Goal: Task Accomplishment & Management: Manage account settings

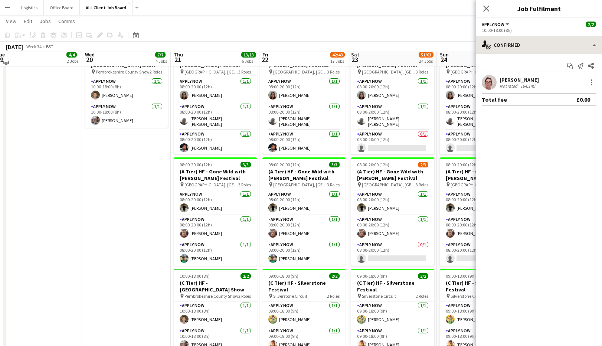
scroll to position [271, 0]
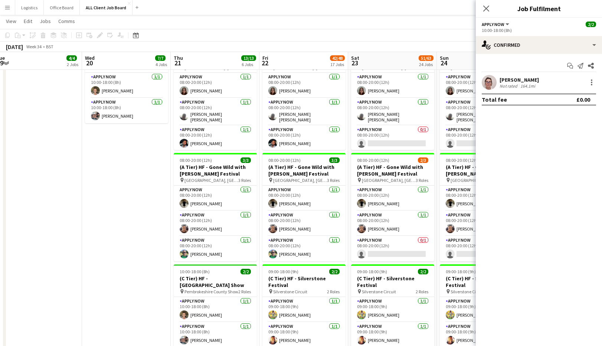
click at [487, 10] on icon "Close pop-in" at bounding box center [486, 9] width 6 height 6
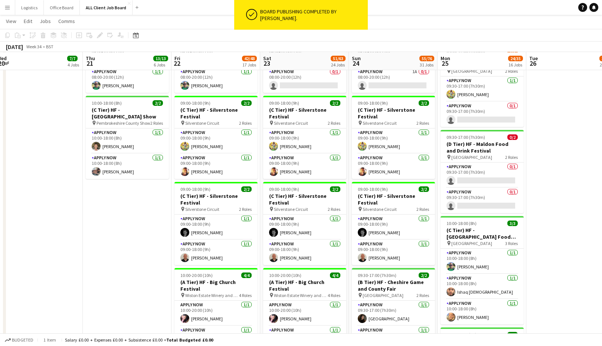
scroll to position [440, 0]
click at [218, 141] on app-card-role "APPLY NOW [DATE] 09:00-18:00 (9h) [PERSON_NAME]" at bounding box center [215, 140] width 83 height 25
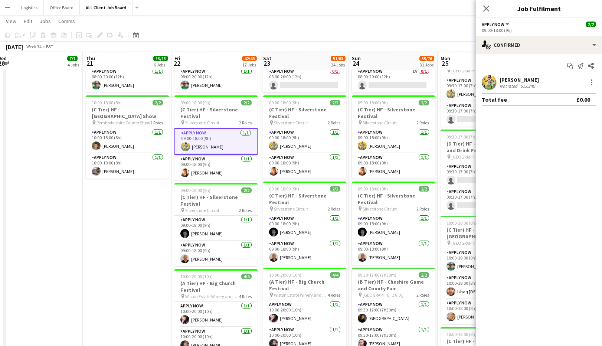
click at [529, 86] on div "61.62mi" at bounding box center [528, 86] width 18 height 6
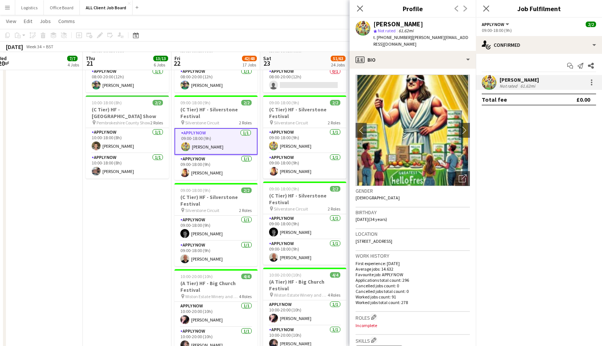
drag, startPoint x: 468, startPoint y: 38, endPoint x: 411, endPoint y: 40, distance: 57.9
click at [410, 40] on div "[PERSON_NAME] star Not rated 61.62mi t. [PHONE_NUMBER] | [PERSON_NAME][EMAIL_AD…" at bounding box center [413, 34] width 126 height 33
copy span "[PERSON_NAME][EMAIL_ADDRESS][DOMAIN_NAME]"
click at [219, 167] on app-card-role "APPLY NOW [DATE] 09:00-18:00 (9h) [PERSON_NAME]" at bounding box center [215, 167] width 83 height 25
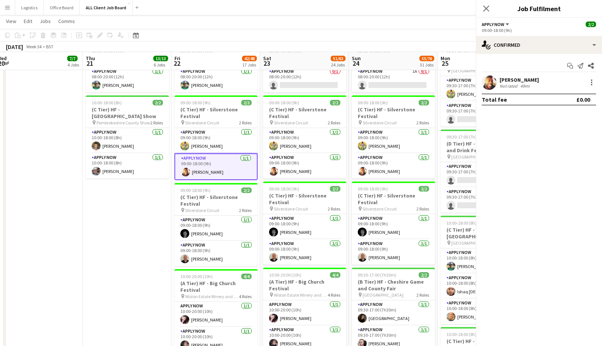
scroll to position [0, 184]
click at [523, 86] on div "49mi" at bounding box center [525, 86] width 12 height 6
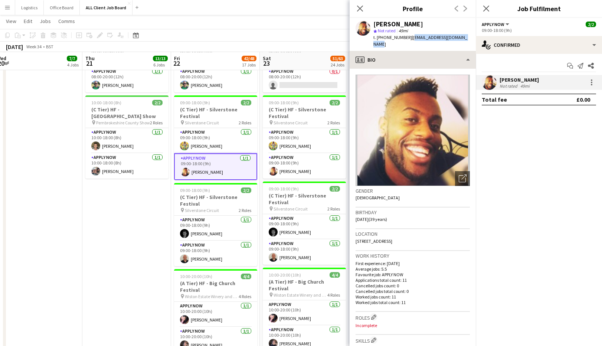
drag, startPoint x: 464, startPoint y: 38, endPoint x: 411, endPoint y: 48, distance: 53.2
click at [409, 39] on div "[PERSON_NAME] star Not rated 49mi t. [PHONE_NUMBER] | [EMAIL_ADDRESS][DOMAIN_NA…" at bounding box center [413, 34] width 126 height 33
copy span "[EMAIL_ADDRESS][DOMAIN_NAME]"
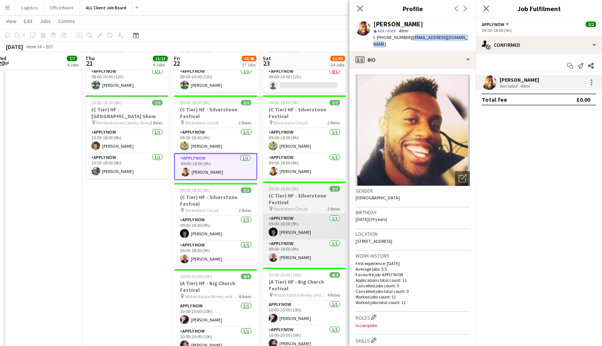
drag, startPoint x: 212, startPoint y: 221, endPoint x: 276, endPoint y: 212, distance: 64.0
click at [212, 221] on app-card-role "APPLY NOW [DATE] 09:00-18:00 (9h) [PERSON_NAME]" at bounding box center [215, 228] width 83 height 25
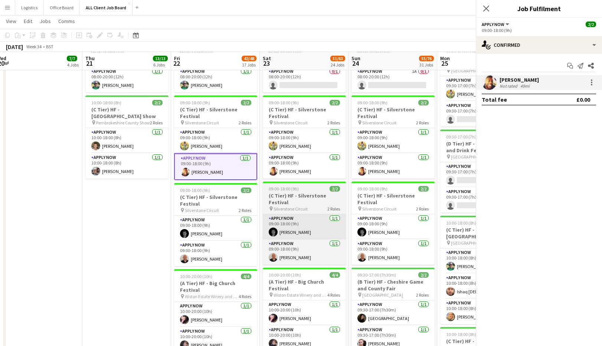
scroll to position [0, 184]
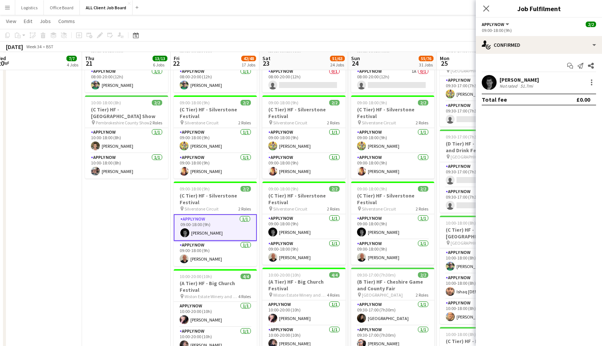
click at [520, 78] on div "[PERSON_NAME]" at bounding box center [519, 79] width 39 height 7
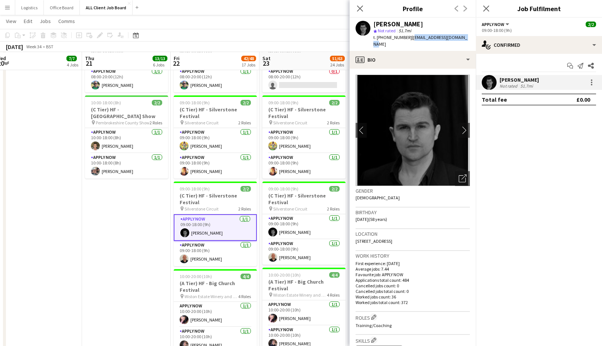
drag, startPoint x: 461, startPoint y: 38, endPoint x: 414, endPoint y: 40, distance: 46.8
click at [411, 40] on div "[PERSON_NAME] star Not rated 51.7mi t. [PHONE_NUMBER] | [EMAIL_ADDRESS][DOMAIN_…" at bounding box center [413, 34] width 126 height 33
copy span "[EMAIL_ADDRESS][DOMAIN_NAME]"
click at [216, 254] on app-card-role "APPLY NOW [DATE] 09:00-18:00 (9h) [PERSON_NAME]" at bounding box center [215, 253] width 83 height 25
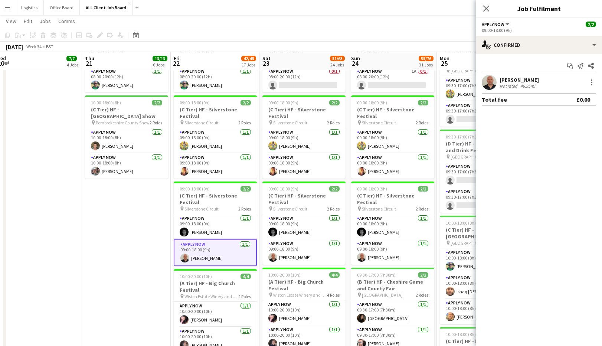
click at [514, 86] on div "Not rated" at bounding box center [509, 86] width 19 height 6
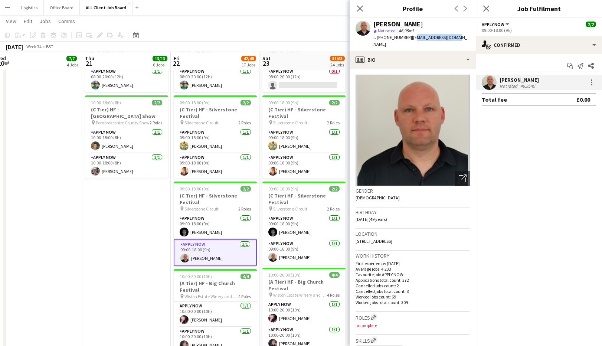
drag, startPoint x: 453, startPoint y: 37, endPoint x: 415, endPoint y: 50, distance: 40.5
click at [409, 39] on span "| [EMAIL_ADDRESS][DOMAIN_NAME]" at bounding box center [420, 41] width 94 height 12
copy span "[EMAIL_ADDRESS][DOMAIN_NAME]"
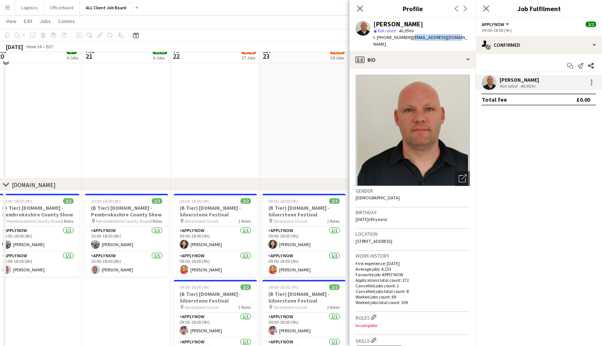
scroll to position [2595, 0]
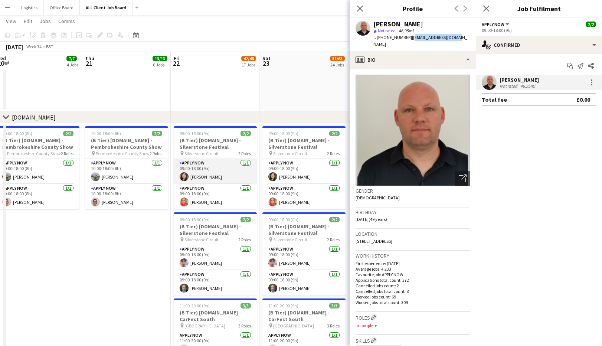
click at [223, 171] on app-card-role "APPLY NOW [DATE] 09:00-18:00 (9h) [PERSON_NAME]" at bounding box center [215, 171] width 83 height 25
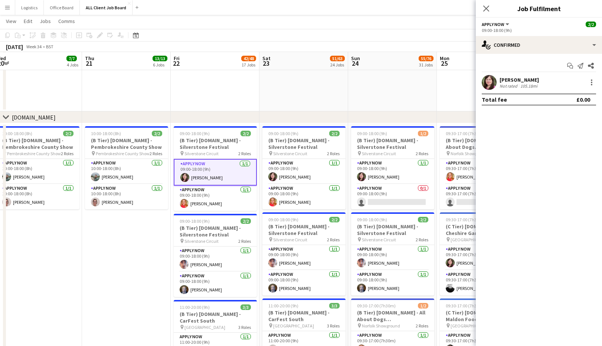
click at [514, 82] on div "[PERSON_NAME]" at bounding box center [519, 79] width 39 height 7
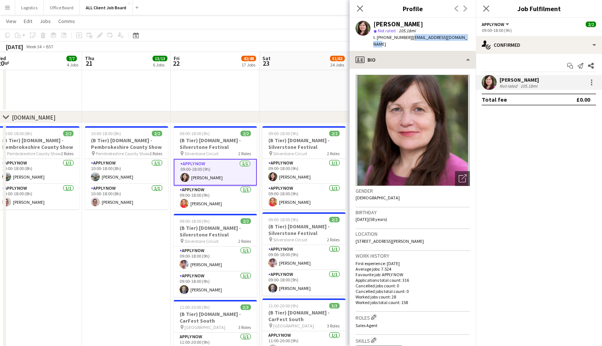
drag, startPoint x: 460, startPoint y: 37, endPoint x: 415, endPoint y: 56, distance: 48.9
click at [409, 37] on span "| [EMAIL_ADDRESS][DOMAIN_NAME]" at bounding box center [420, 41] width 94 height 12
copy span "[EMAIL_ADDRESS][DOMAIN_NAME]"
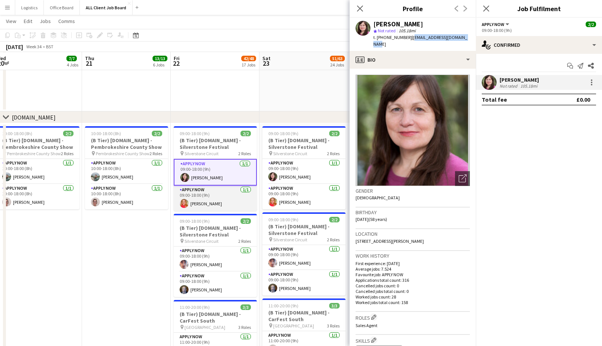
click at [211, 195] on app-card-role "APPLY NOW [DATE] 09:00-18:00 (9h) [PERSON_NAME]" at bounding box center [215, 198] width 83 height 25
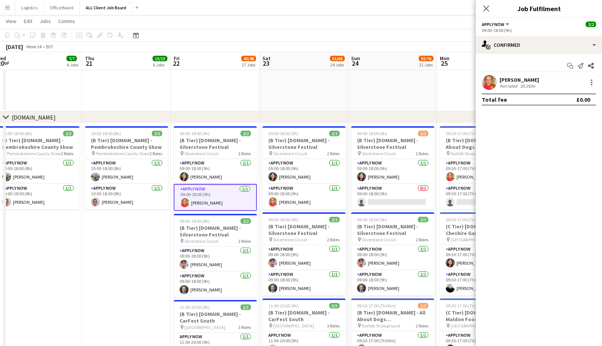
click at [516, 81] on div "[PERSON_NAME]" at bounding box center [519, 79] width 39 height 7
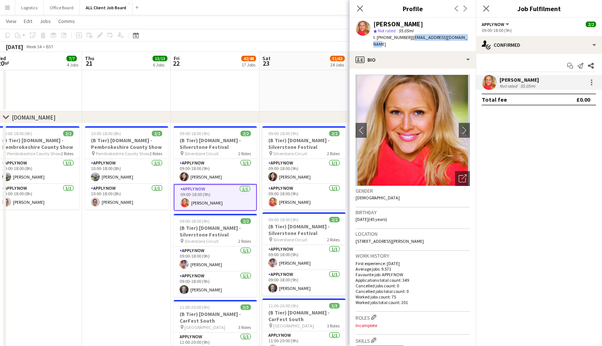
drag, startPoint x: 458, startPoint y: 39, endPoint x: 409, endPoint y: 40, distance: 49.4
click at [408, 40] on div "[PERSON_NAME] star Not rated 55.05mi t. [PHONE_NUMBER] | [EMAIL_ADDRESS][DOMAIN…" at bounding box center [413, 34] width 126 height 33
copy span "[EMAIL_ADDRESS][DOMAIN_NAME]"
click at [231, 265] on app-card-role "APPLY NOW [DATE] 09:00-18:00 (9h) [PERSON_NAME]" at bounding box center [215, 258] width 83 height 25
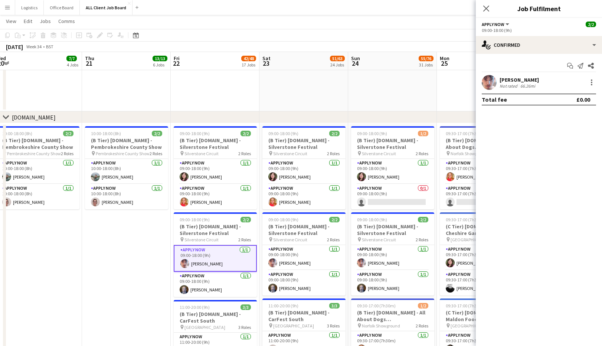
click at [535, 80] on div "[PERSON_NAME]" at bounding box center [519, 79] width 39 height 7
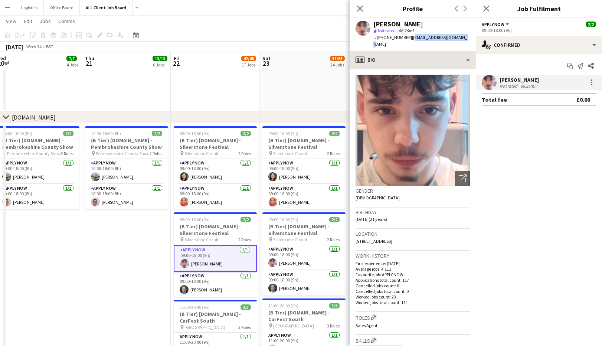
drag, startPoint x: 458, startPoint y: 38, endPoint x: 407, endPoint y: 53, distance: 53.3
click at [408, 38] on div "[PERSON_NAME] star Not rated 66.26mi t. [PHONE_NUMBER] | [EMAIL_ADDRESS][DOMAIN…" at bounding box center [413, 34] width 126 height 33
copy span "[EMAIL_ADDRESS][DOMAIN_NAME]"
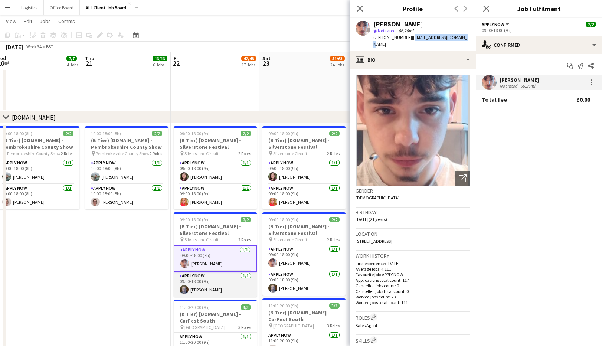
click at [214, 284] on app-card-role "APPLY NOW [DATE] 09:00-18:00 (9h) [PERSON_NAME]" at bounding box center [215, 284] width 83 height 25
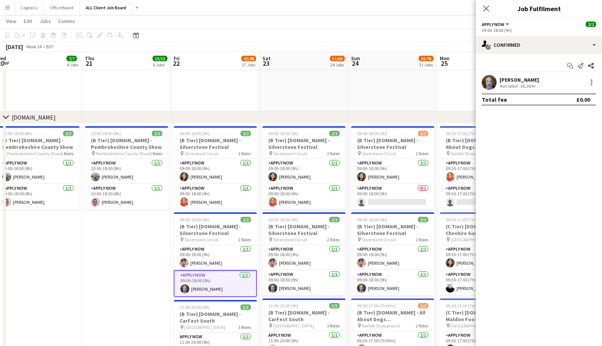
click at [512, 81] on div "[PERSON_NAME]" at bounding box center [519, 79] width 39 height 7
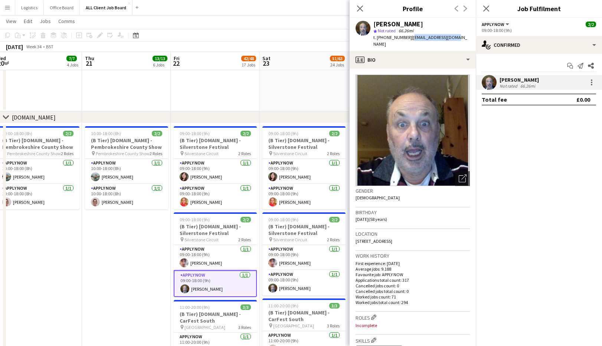
drag, startPoint x: 457, startPoint y: 37, endPoint x: 410, endPoint y: 40, distance: 46.8
click at [410, 40] on div "[PERSON_NAME] star Not rated 66.26mi t. [PHONE_NUMBER] | [EMAIL_ADDRESS][DOMAIN…" at bounding box center [413, 34] width 126 height 33
copy span "[EMAIL_ADDRESS][DOMAIN_NAME]"
click at [485, 8] on icon "Close pop-in" at bounding box center [486, 8] width 7 height 7
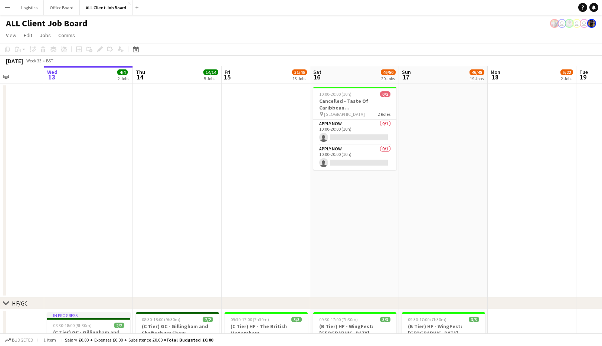
scroll to position [0, 220]
